Goal: Register for event/course

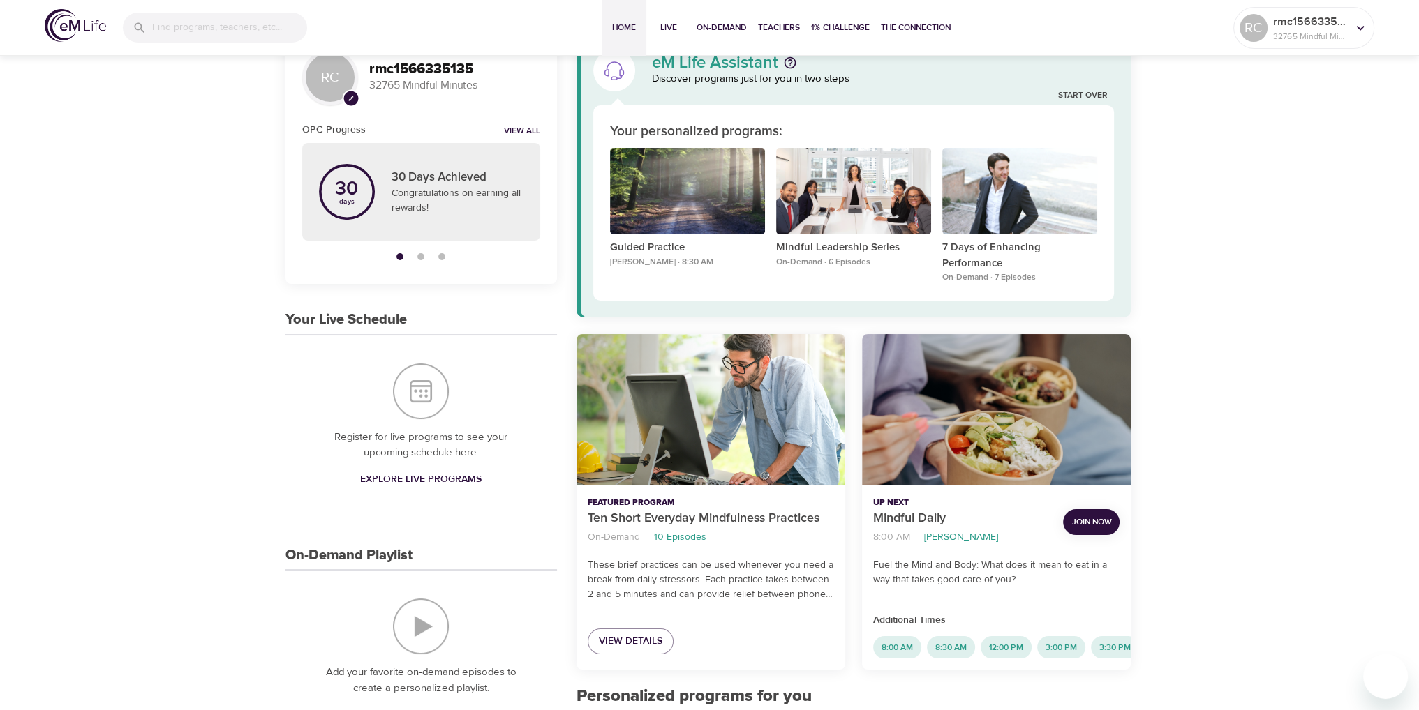
scroll to position [140, 0]
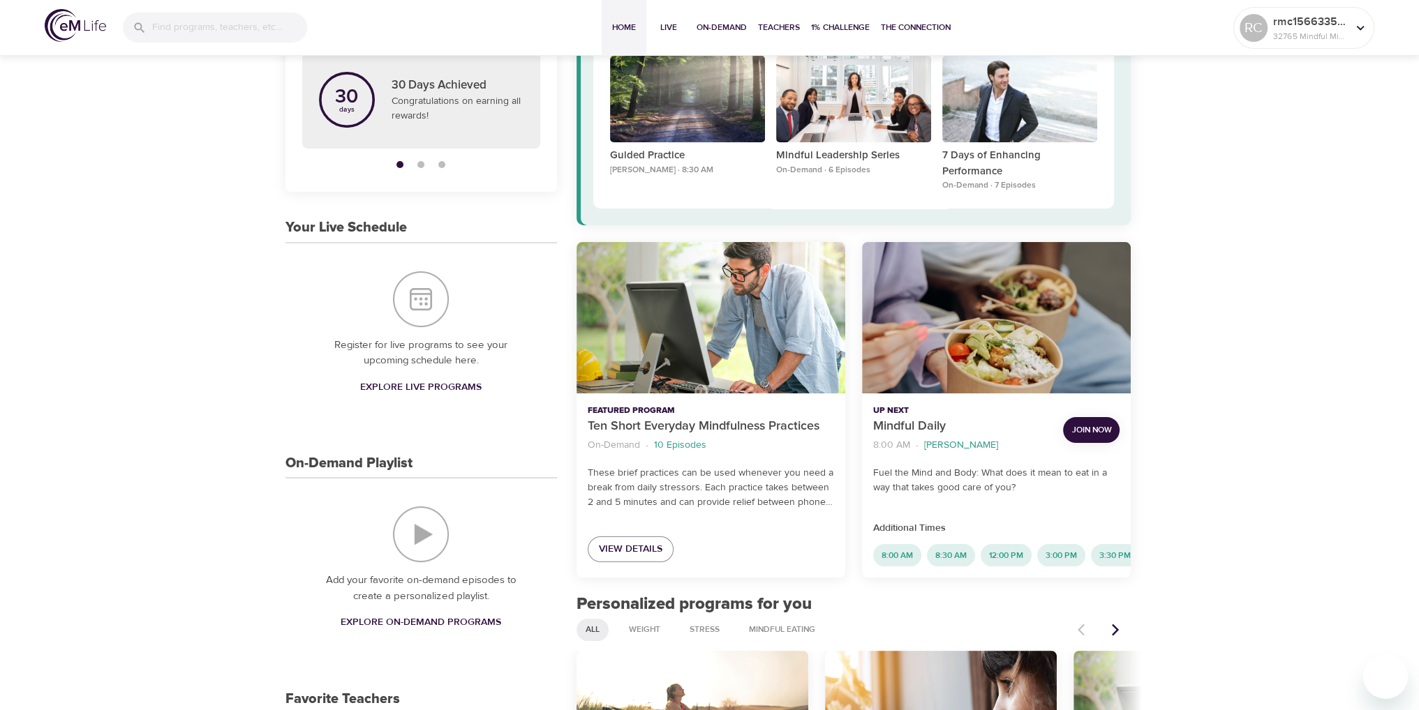
click at [1091, 425] on span "Join Now" at bounding box center [1091, 430] width 40 height 15
